Goal: Task Accomplishment & Management: Manage account settings

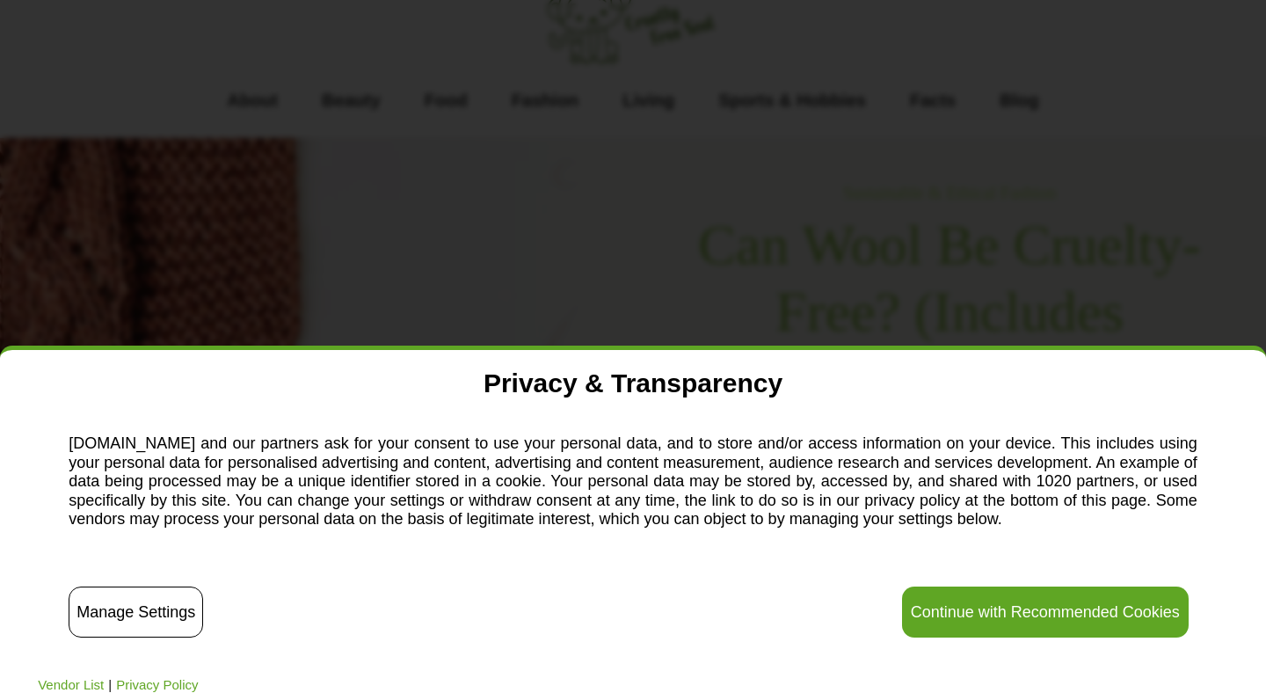
scroll to position [68, 0]
click at [91, 614] on button "Manage Settings" at bounding box center [136, 611] width 134 height 51
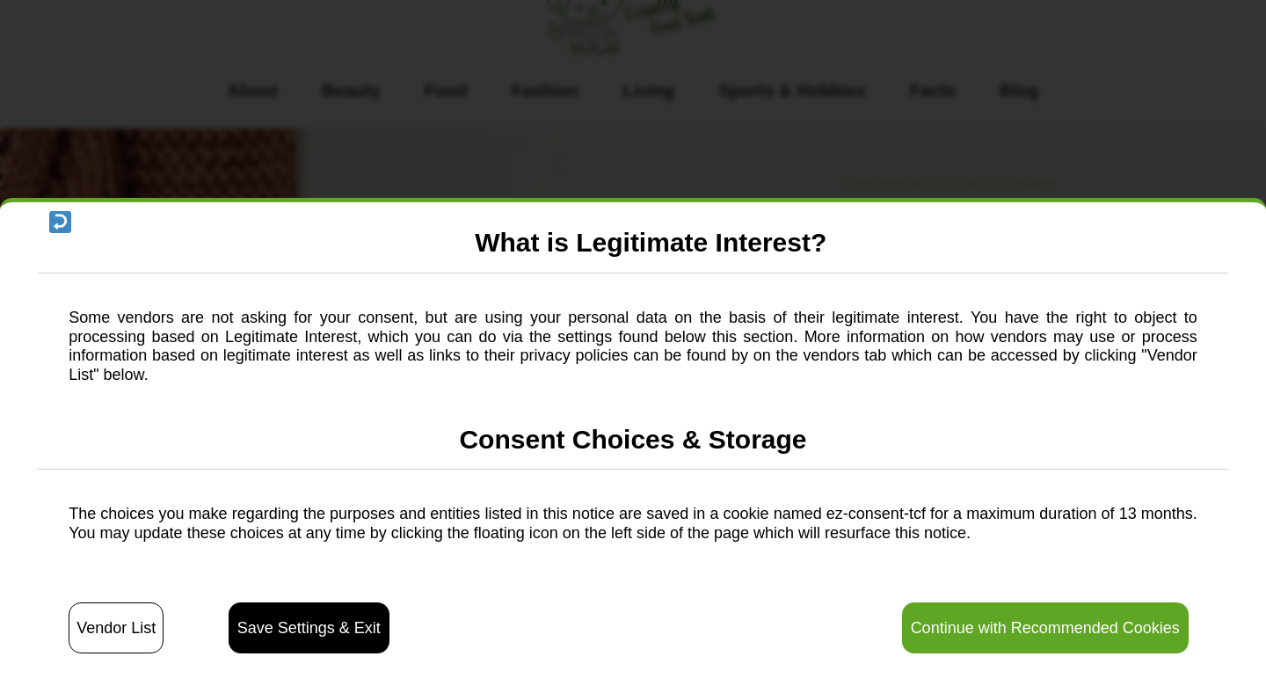
click at [91, 614] on button "Vendor List" at bounding box center [116, 627] width 95 height 51
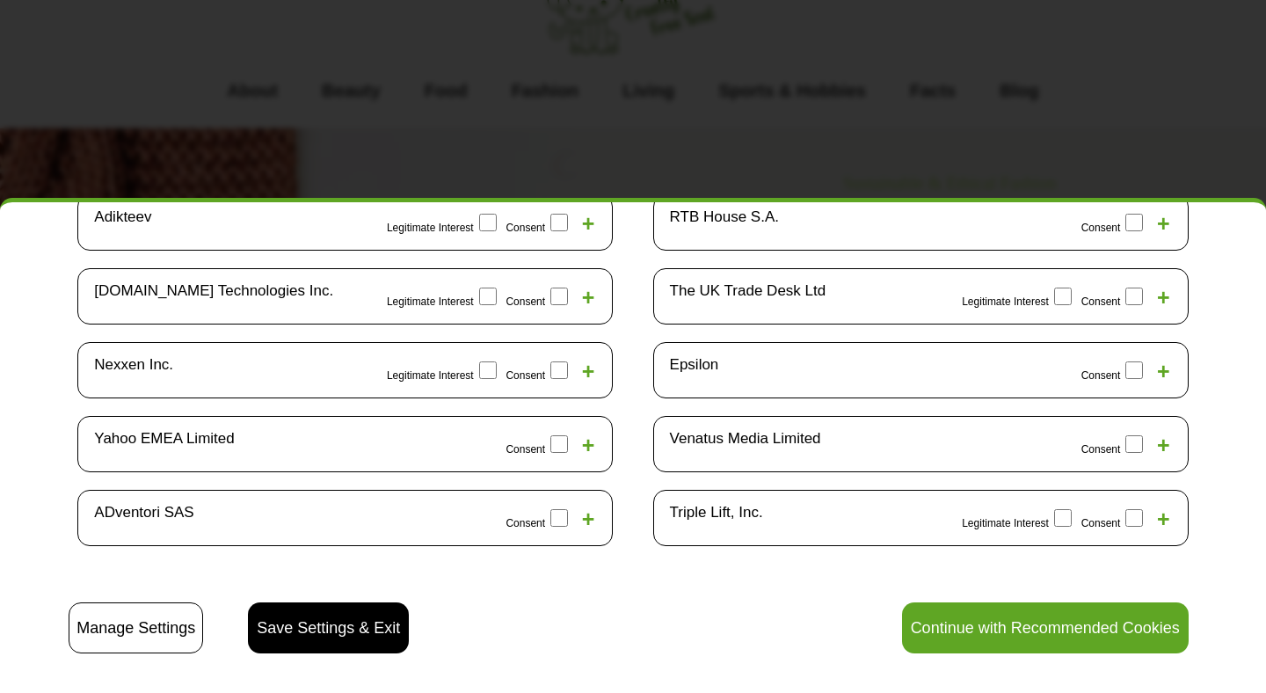
scroll to position [404, 0]
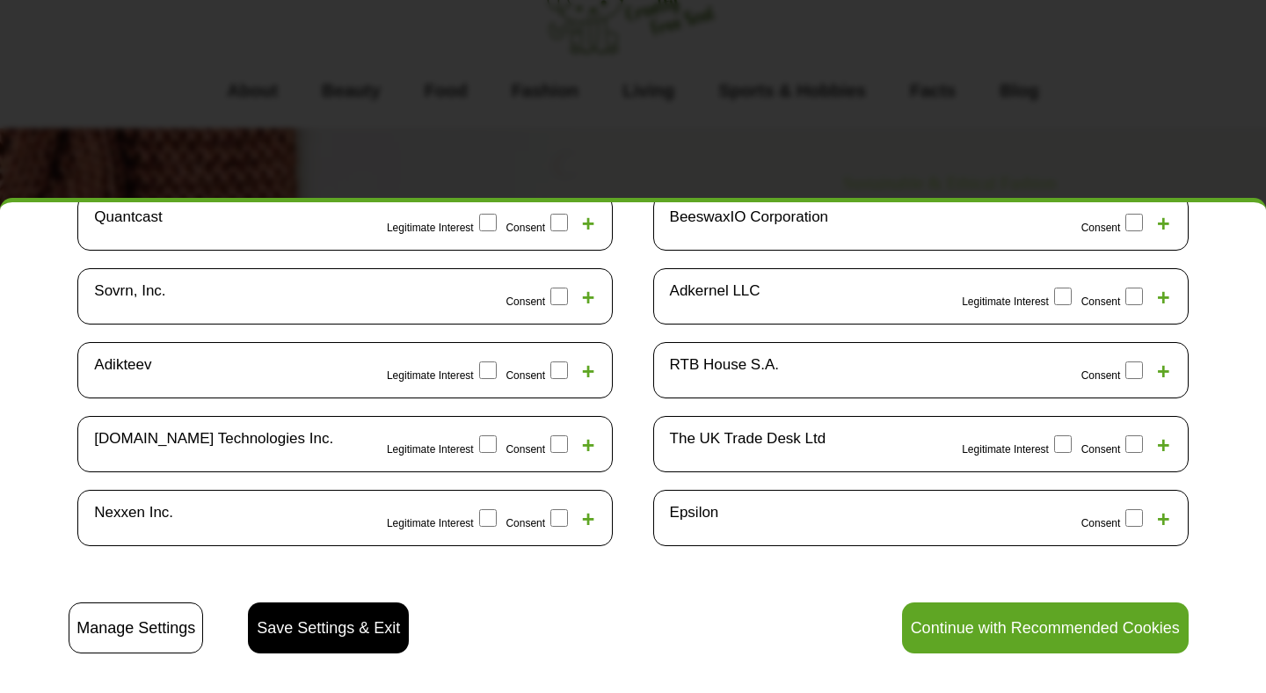
click at [178, 633] on button "Manage Settings" at bounding box center [136, 627] width 134 height 51
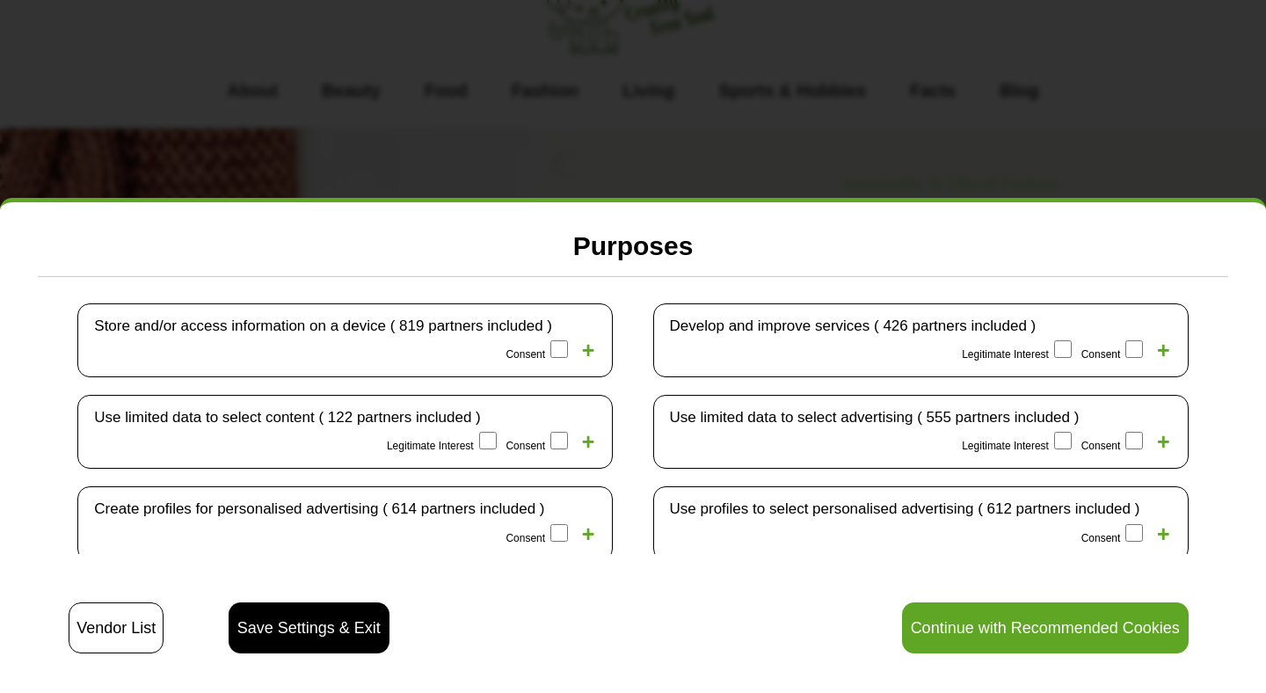
scroll to position [358, 0]
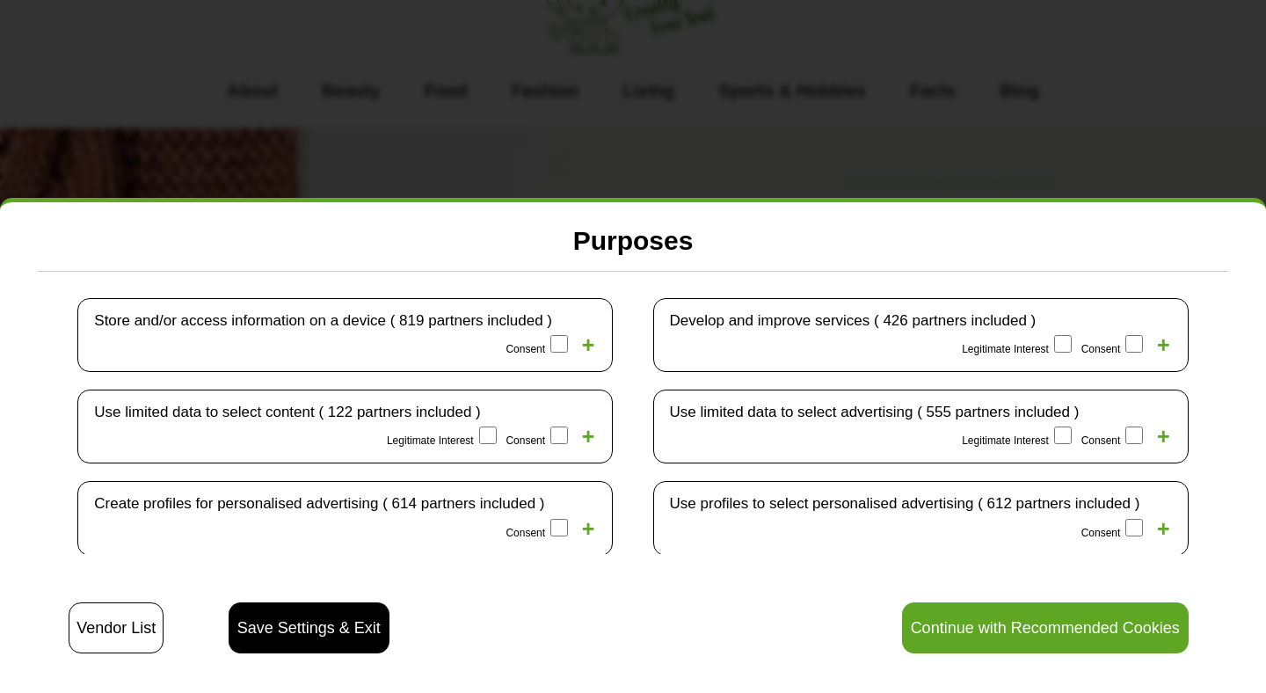
click at [1069, 330] on label "Legitimate Interest" at bounding box center [1019, 344] width 115 height 28
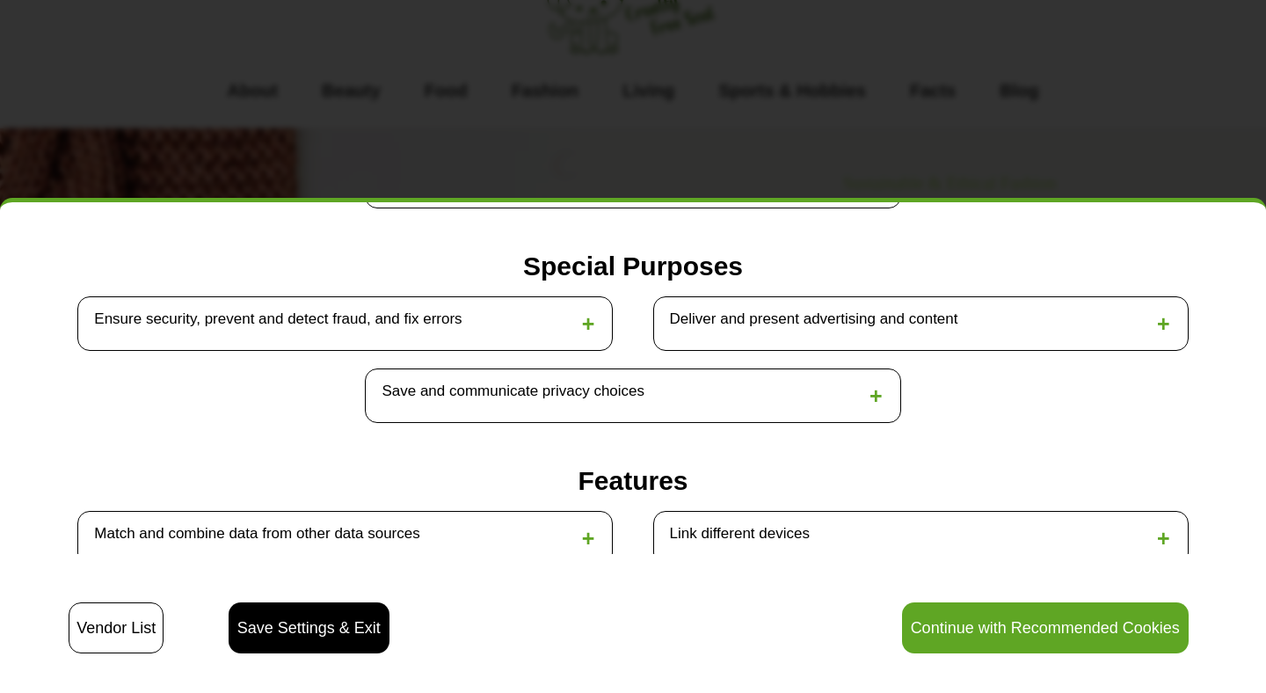
scroll to position [1005, 0]
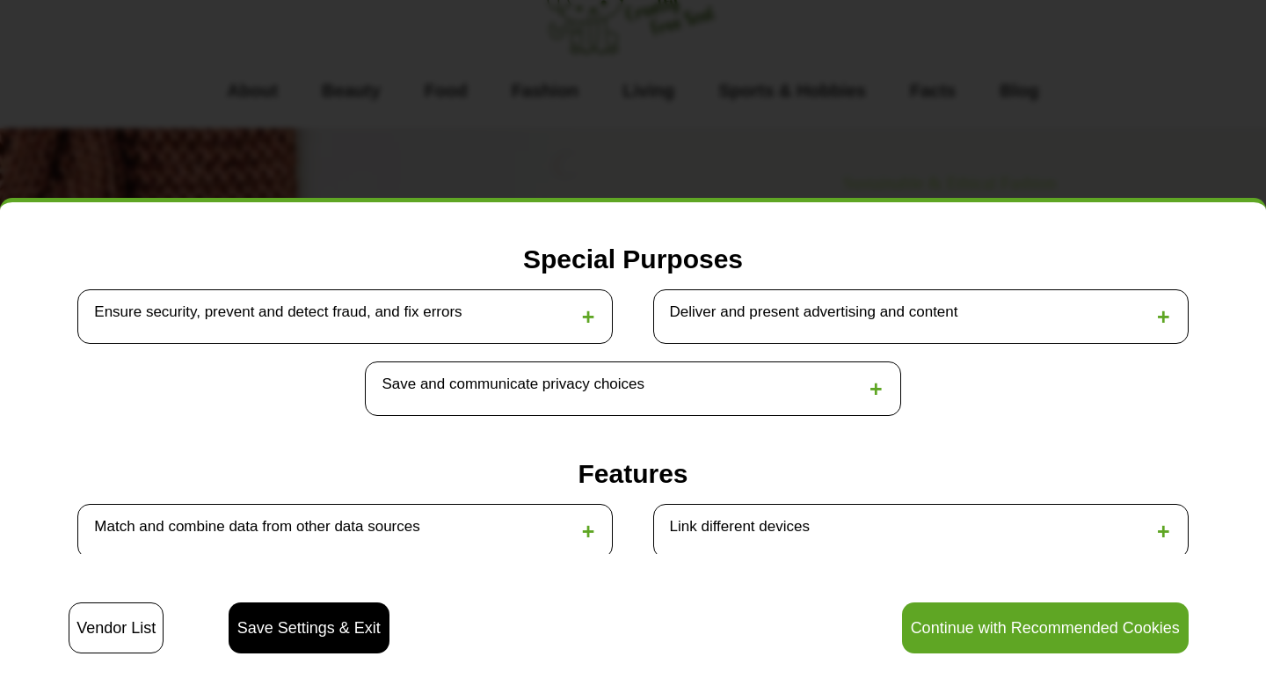
click at [596, 303] on div "+" at bounding box center [589, 316] width 22 height 26
click at [582, 307] on span "+" at bounding box center [588, 316] width 13 height 25
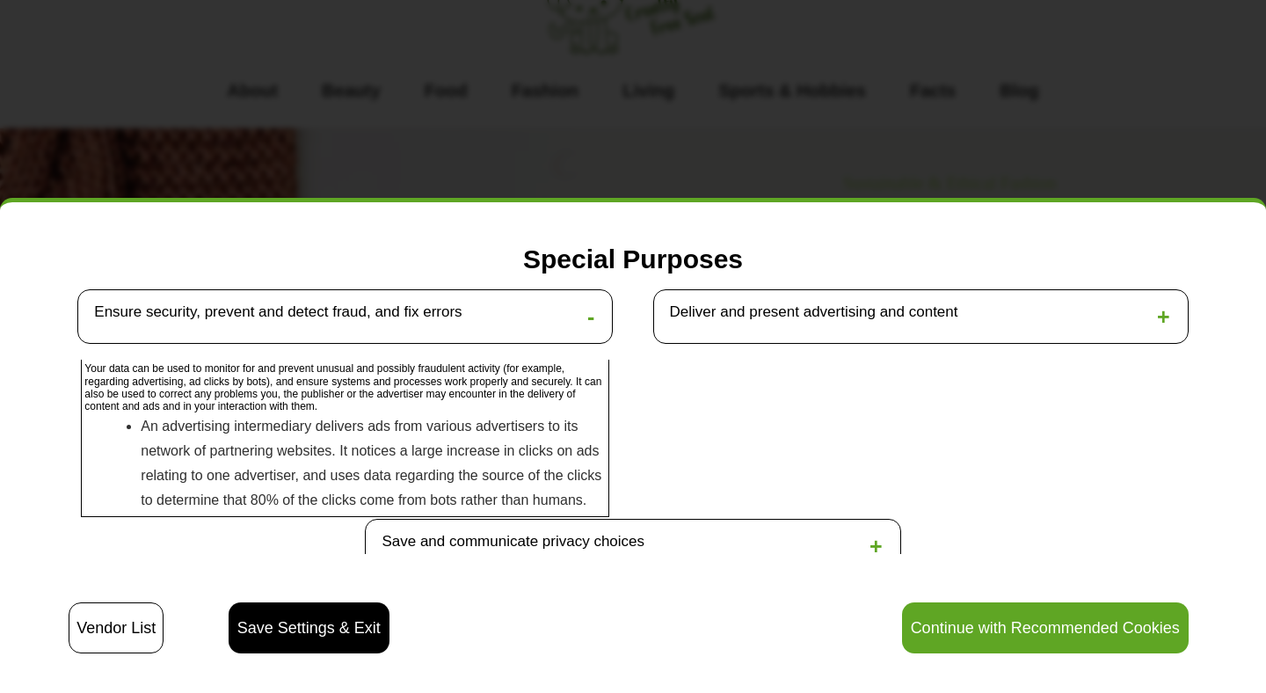
click at [852, 289] on div "Deliver and present advertising and content +" at bounding box center [920, 316] width 535 height 54
click at [1159, 308] on span "+" at bounding box center [1163, 316] width 13 height 25
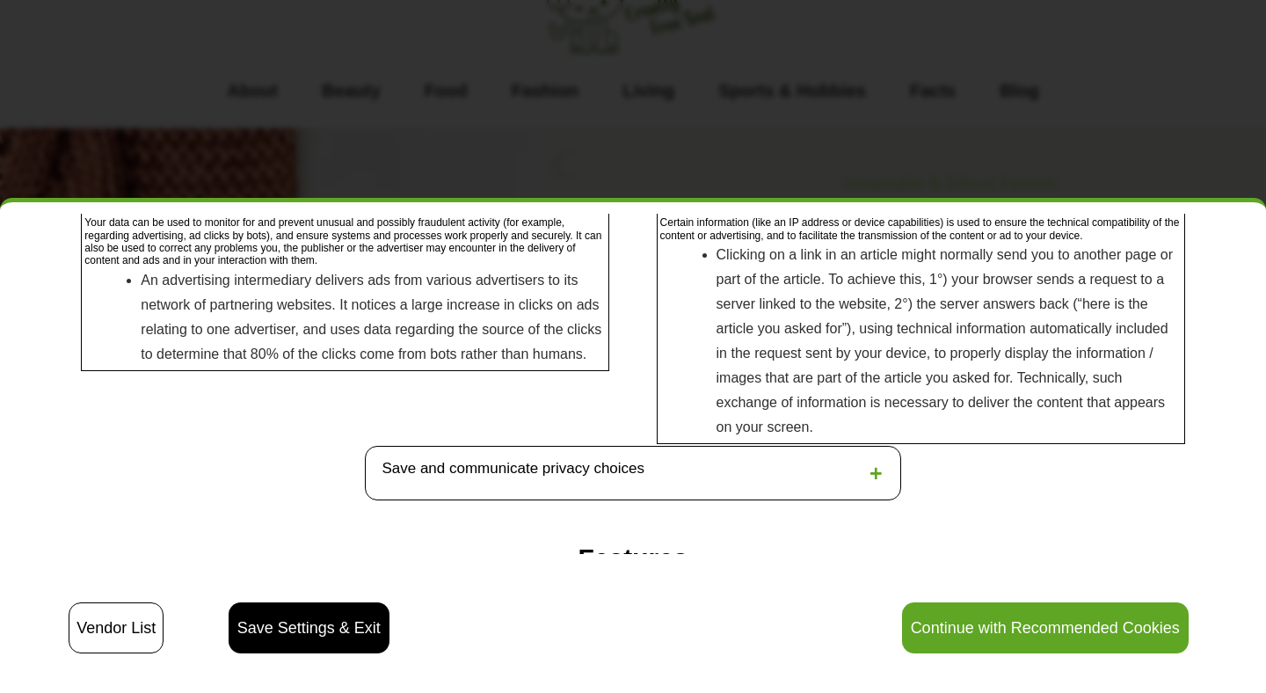
scroll to position [1172, 0]
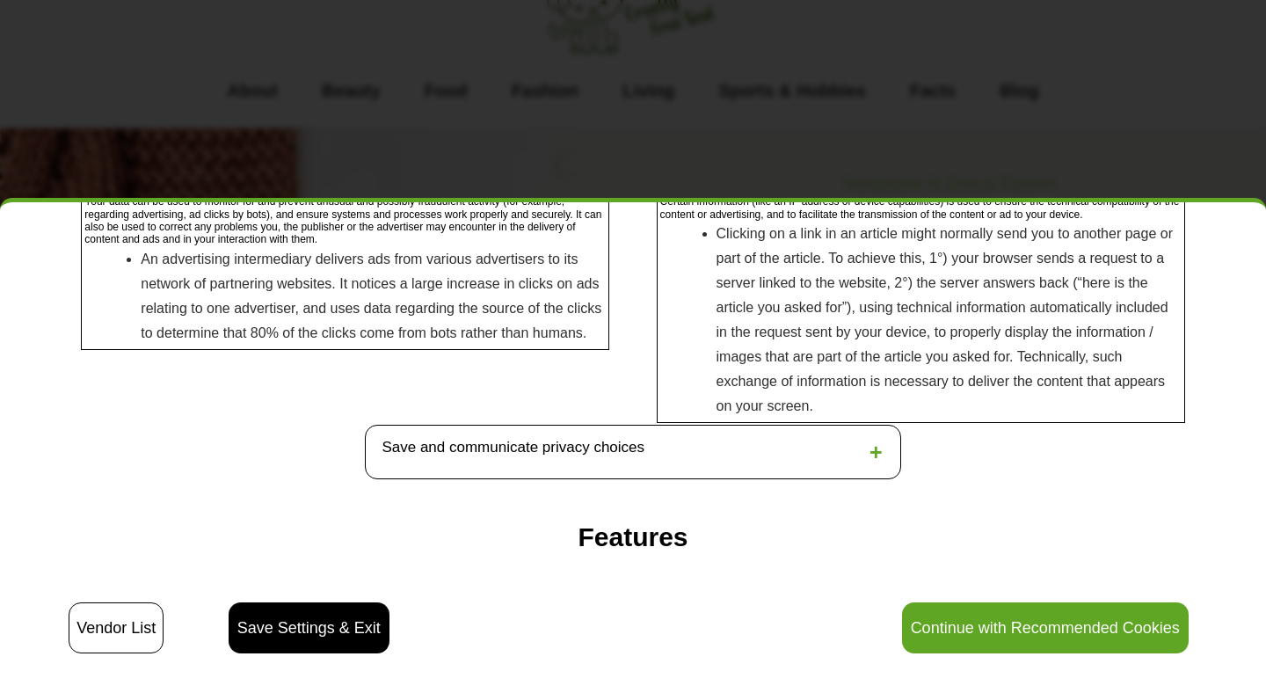
click at [881, 439] on span "+" at bounding box center [875, 451] width 13 height 25
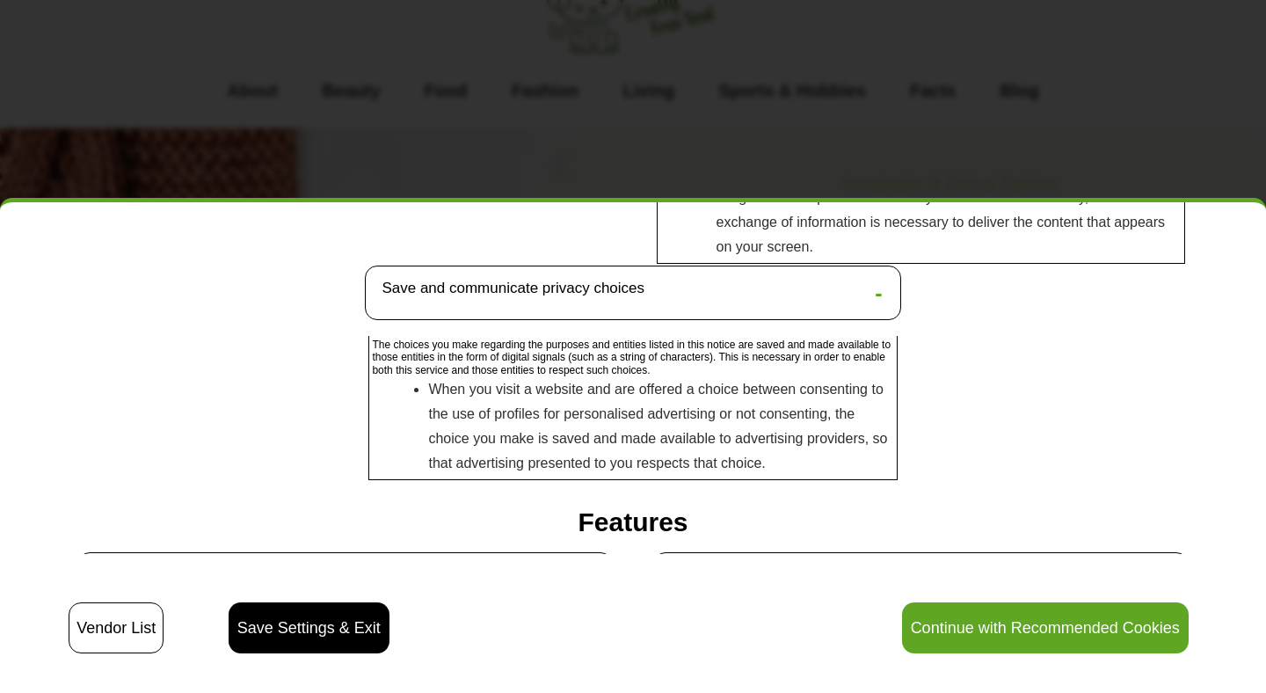
scroll to position [1470, 0]
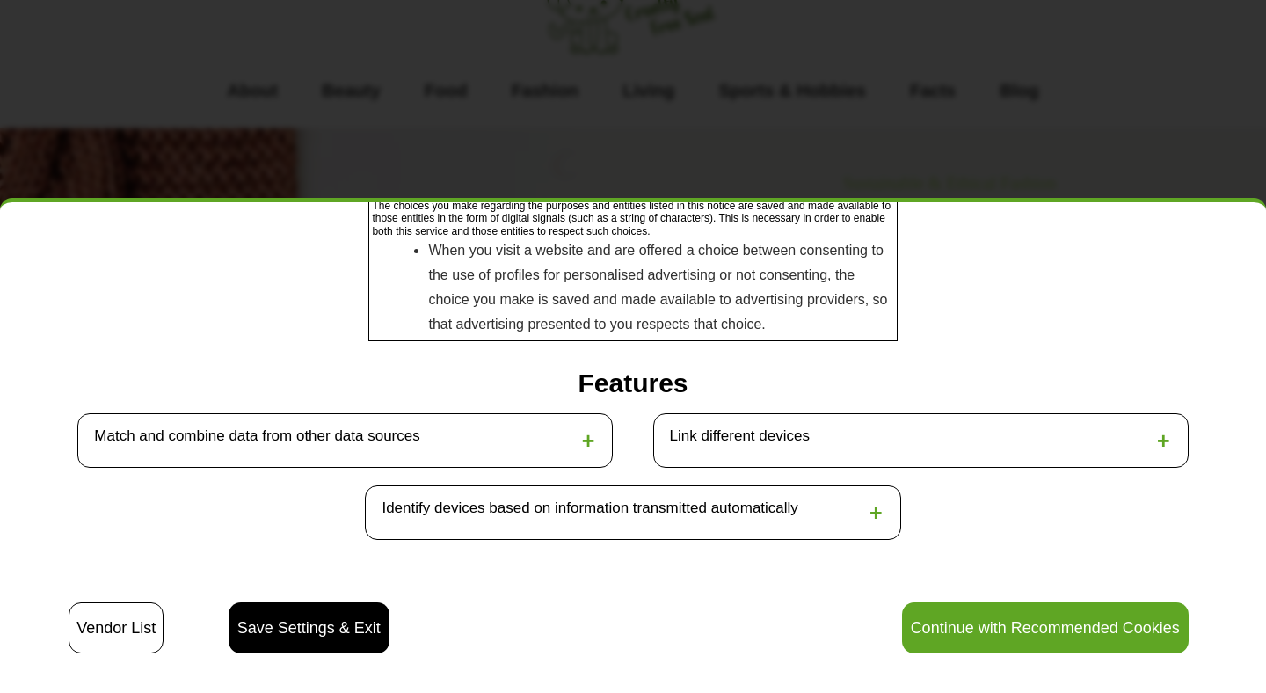
click at [585, 413] on div "Match and combine data from other data sources +" at bounding box center [344, 440] width 535 height 54
click at [590, 428] on span "+" at bounding box center [588, 440] width 13 height 25
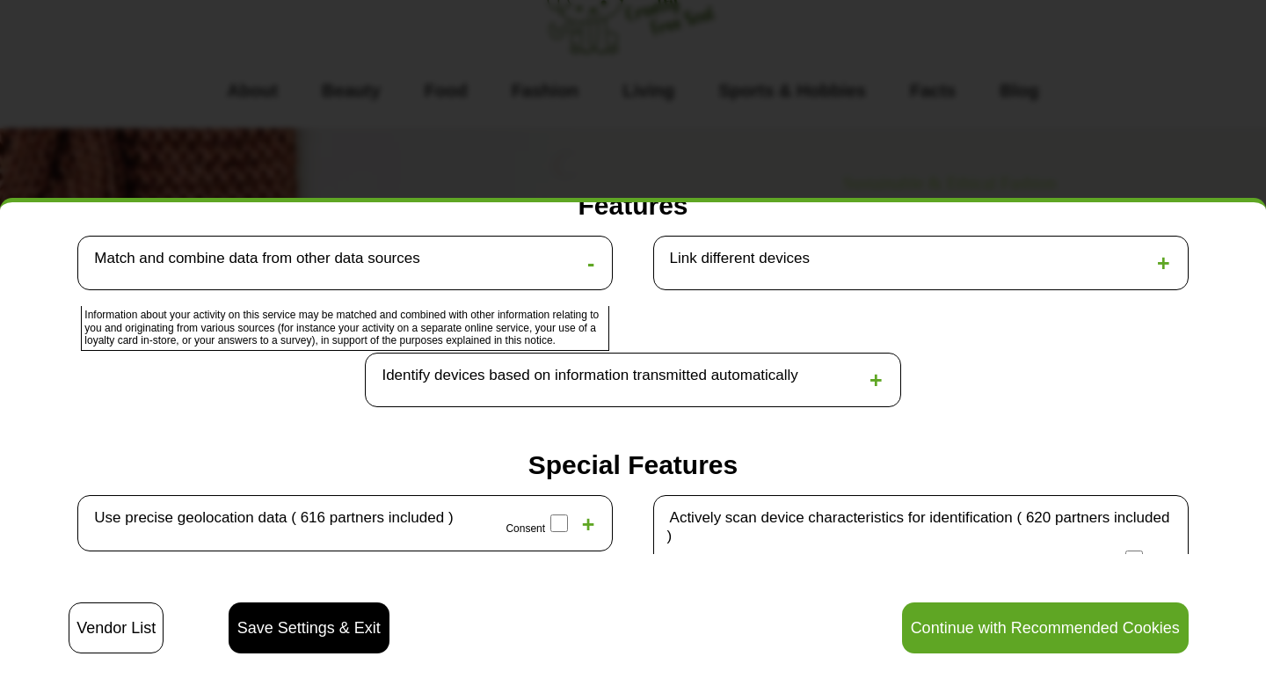
scroll to position [1665, 0]
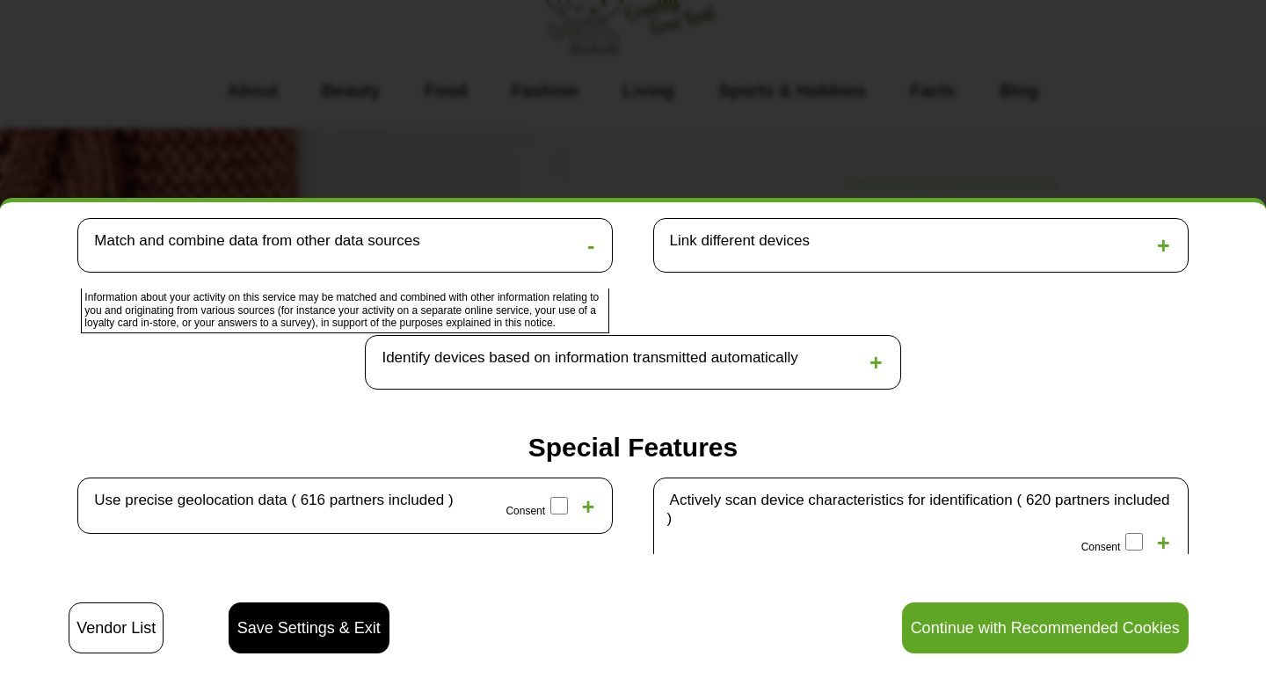
click at [893, 344] on div "Identify devices based on information transmitted automatically +" at bounding box center [632, 362] width 535 height 54
click at [879, 350] on span "+" at bounding box center [875, 362] width 13 height 25
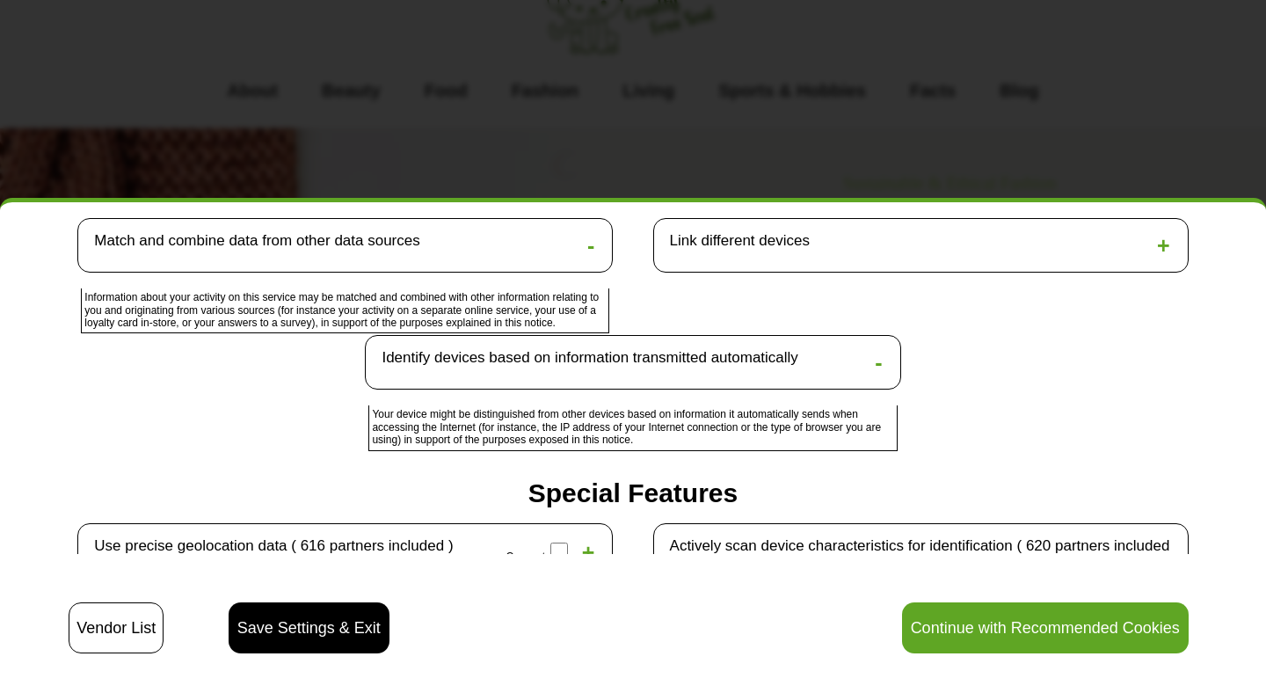
scroll to position [1710, 0]
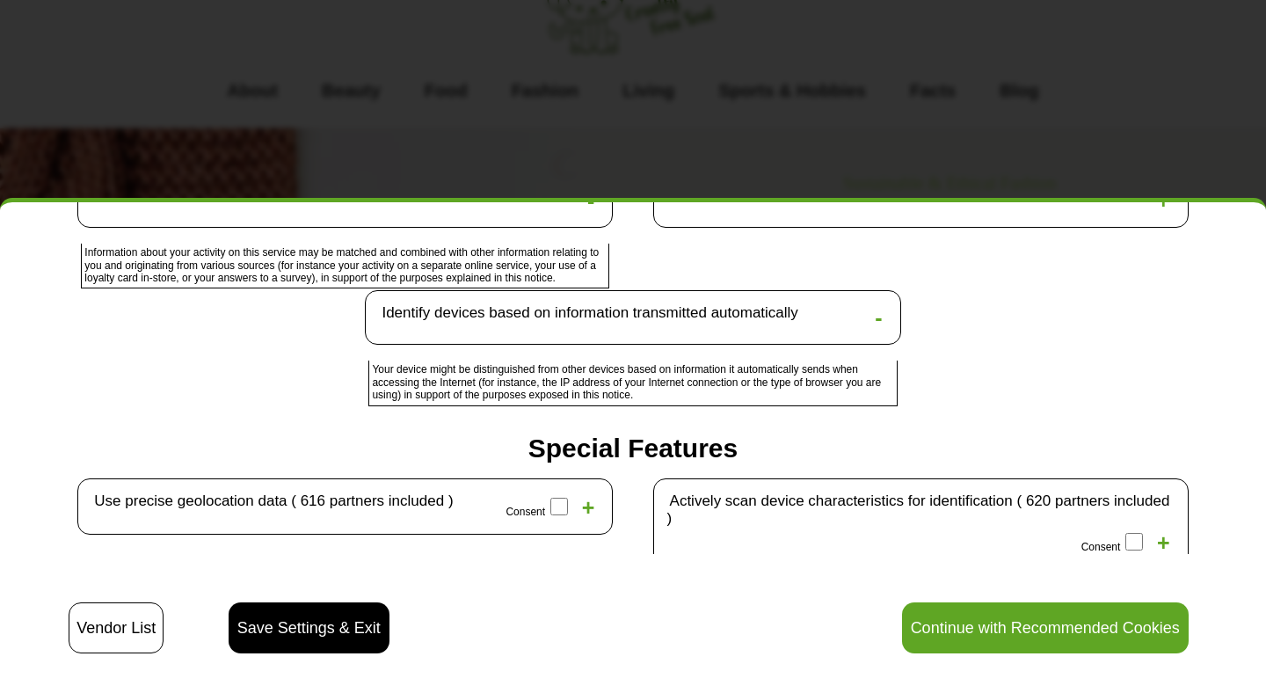
click at [81, 648] on button "Vendor List" at bounding box center [116, 627] width 95 height 51
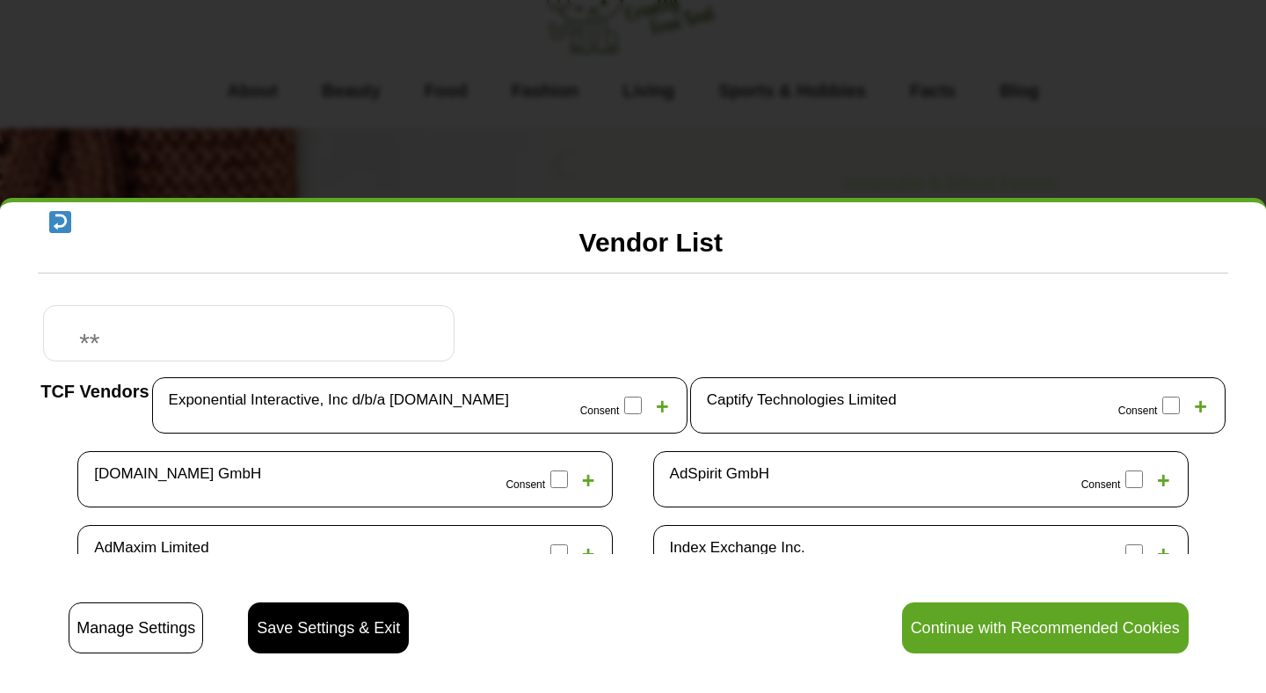
scroll to position [1109, 0]
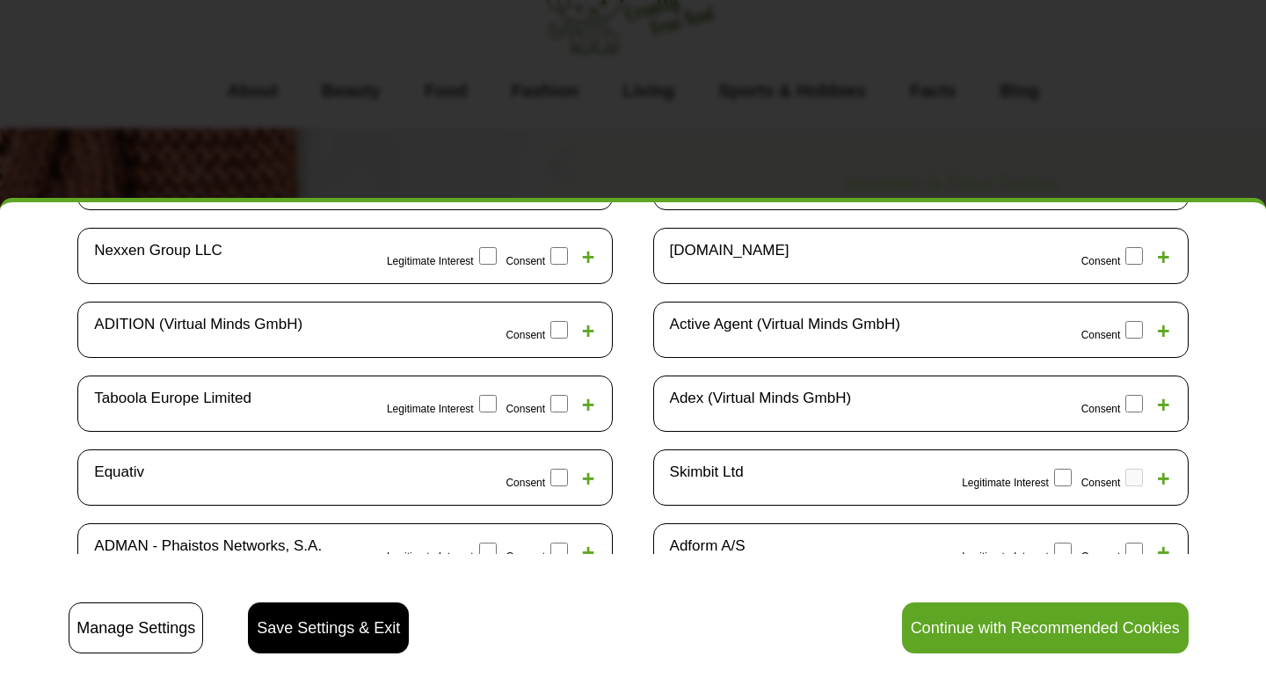
click at [633, 120] on div "Vendor List TCF Vendors Exponential Interactive, Inc d/b/a [DOMAIN_NAME] Consen…" at bounding box center [633, 346] width 1266 height 693
click at [607, 29] on div "Vendor List TCF Vendors Exponential Interactive, Inc d/b/a [DOMAIN_NAME] Consen…" at bounding box center [633, 346] width 1266 height 693
